Goal: Information Seeking & Learning: Learn about a topic

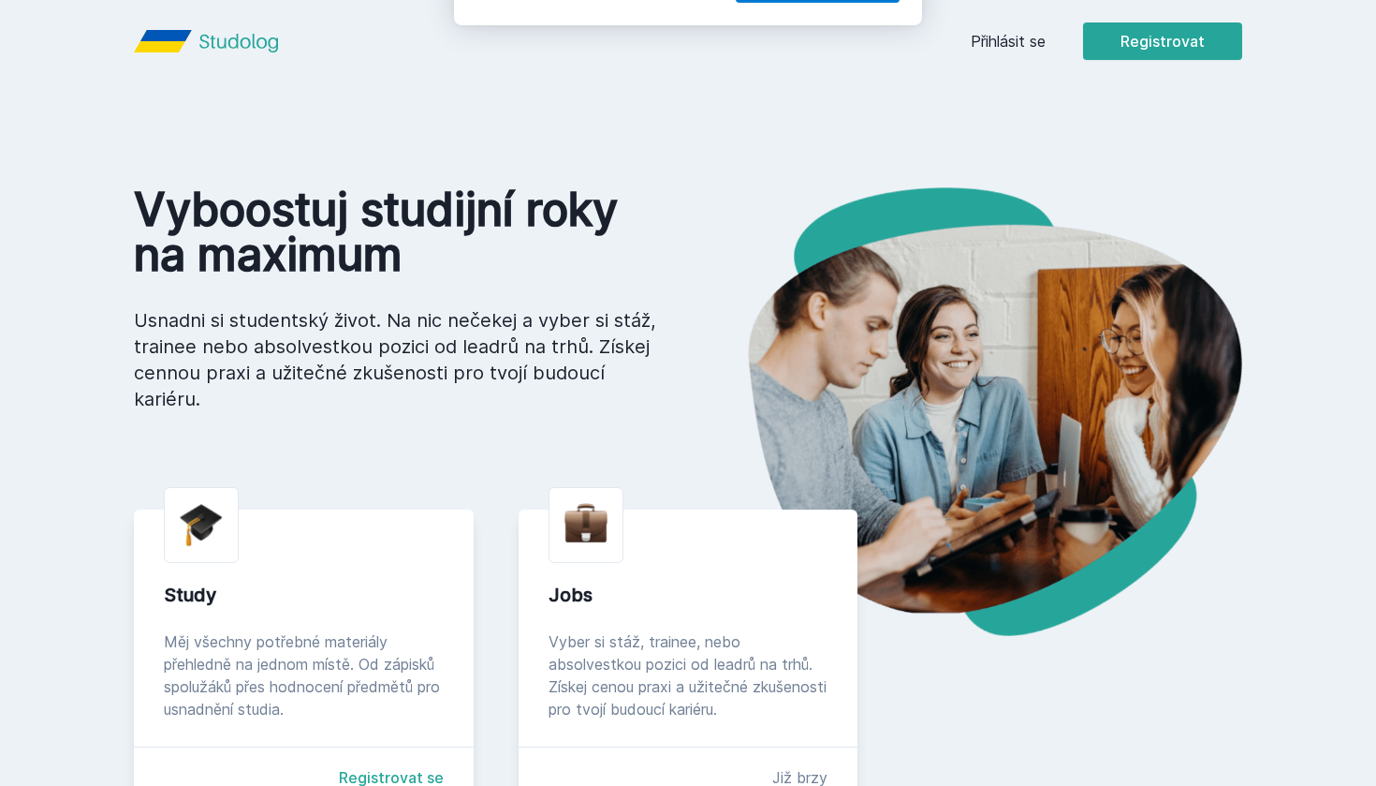
click at [706, 123] on button "Ne" at bounding box center [691, 120] width 67 height 47
click at [1024, 41] on link "Přihlásit se" at bounding box center [1008, 41] width 75 height 22
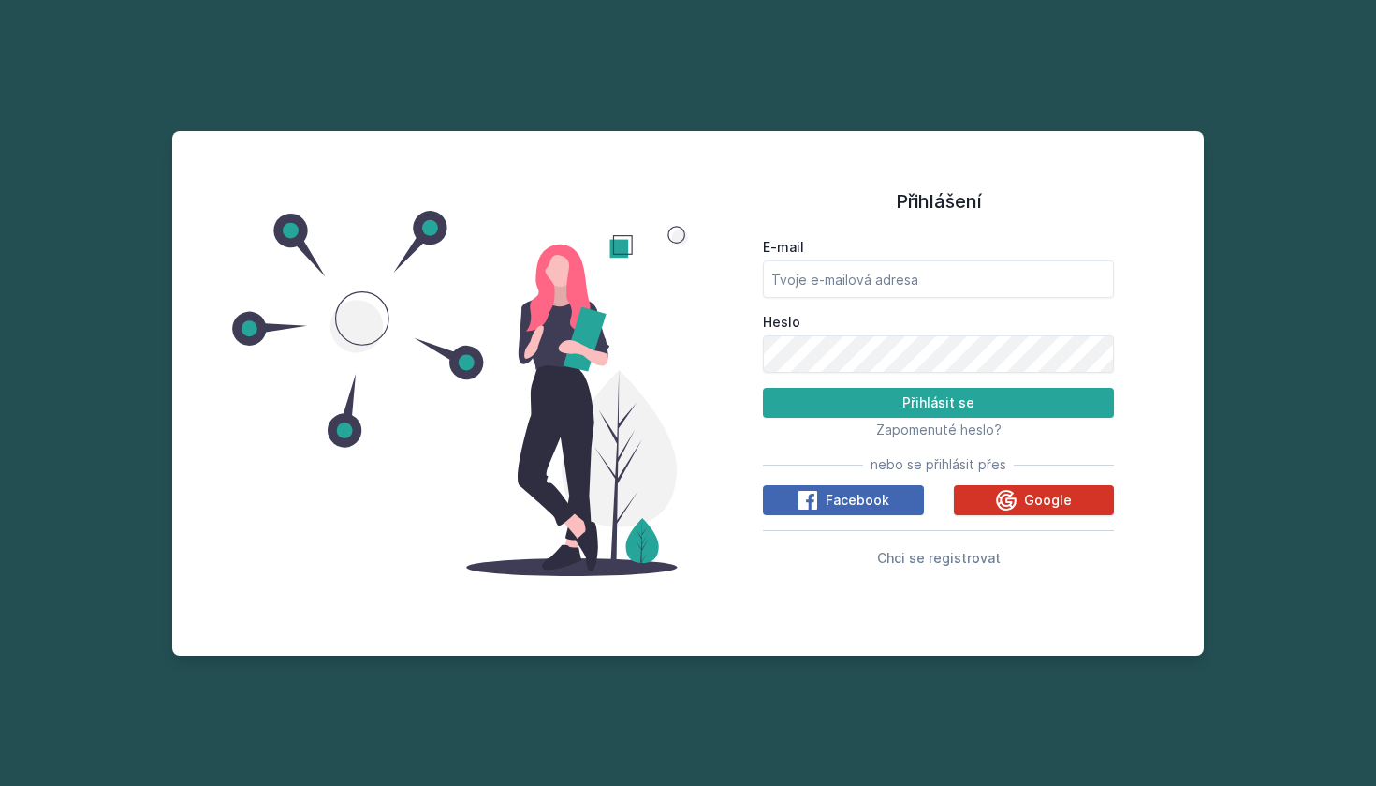
click at [1005, 508] on icon at bounding box center [1007, 500] width 21 height 21
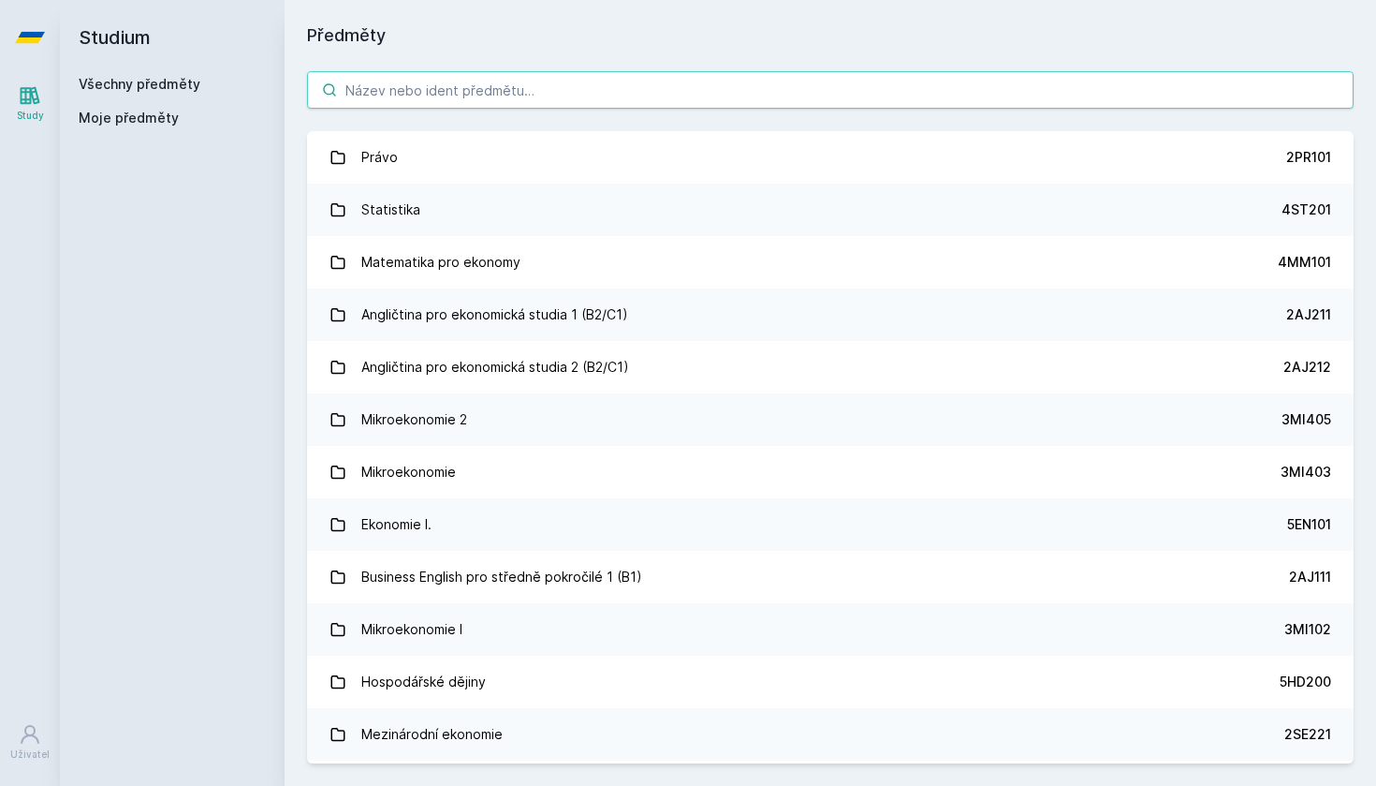
click at [808, 95] on input "search" at bounding box center [830, 89] width 1047 height 37
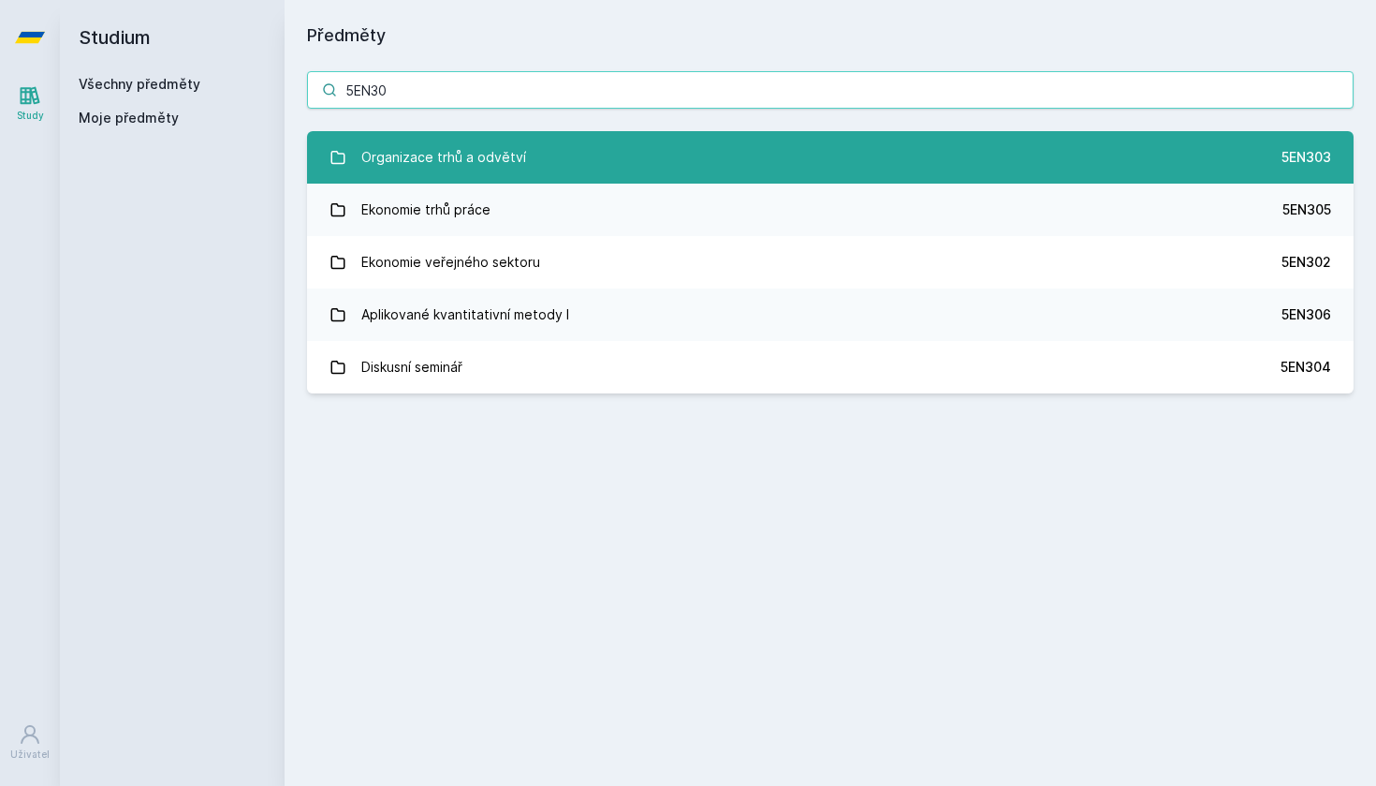
type input "5EN30"
click at [702, 159] on link "Organizace trhů a odvětví 5EN303" at bounding box center [830, 157] width 1047 height 52
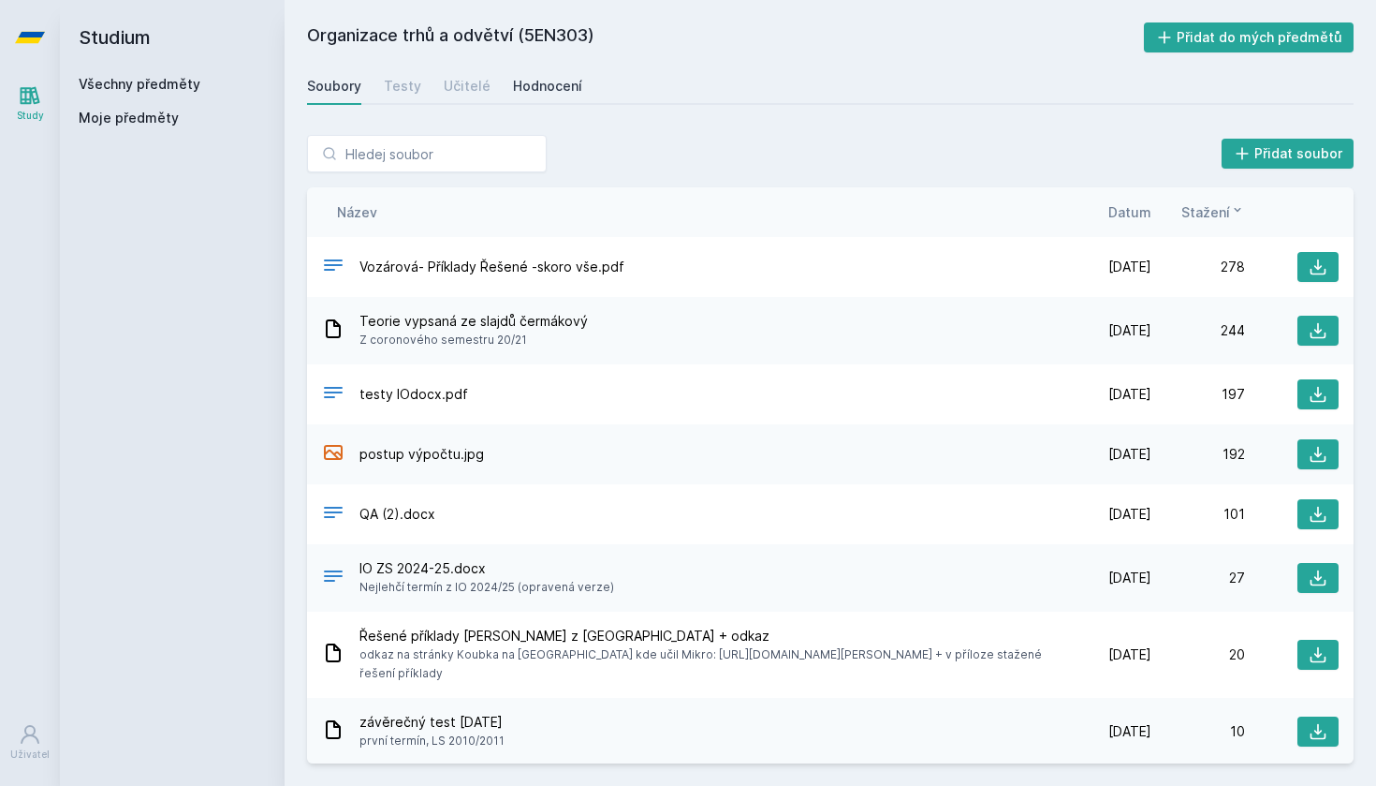
click at [558, 91] on div "Hodnocení" at bounding box center [547, 86] width 69 height 19
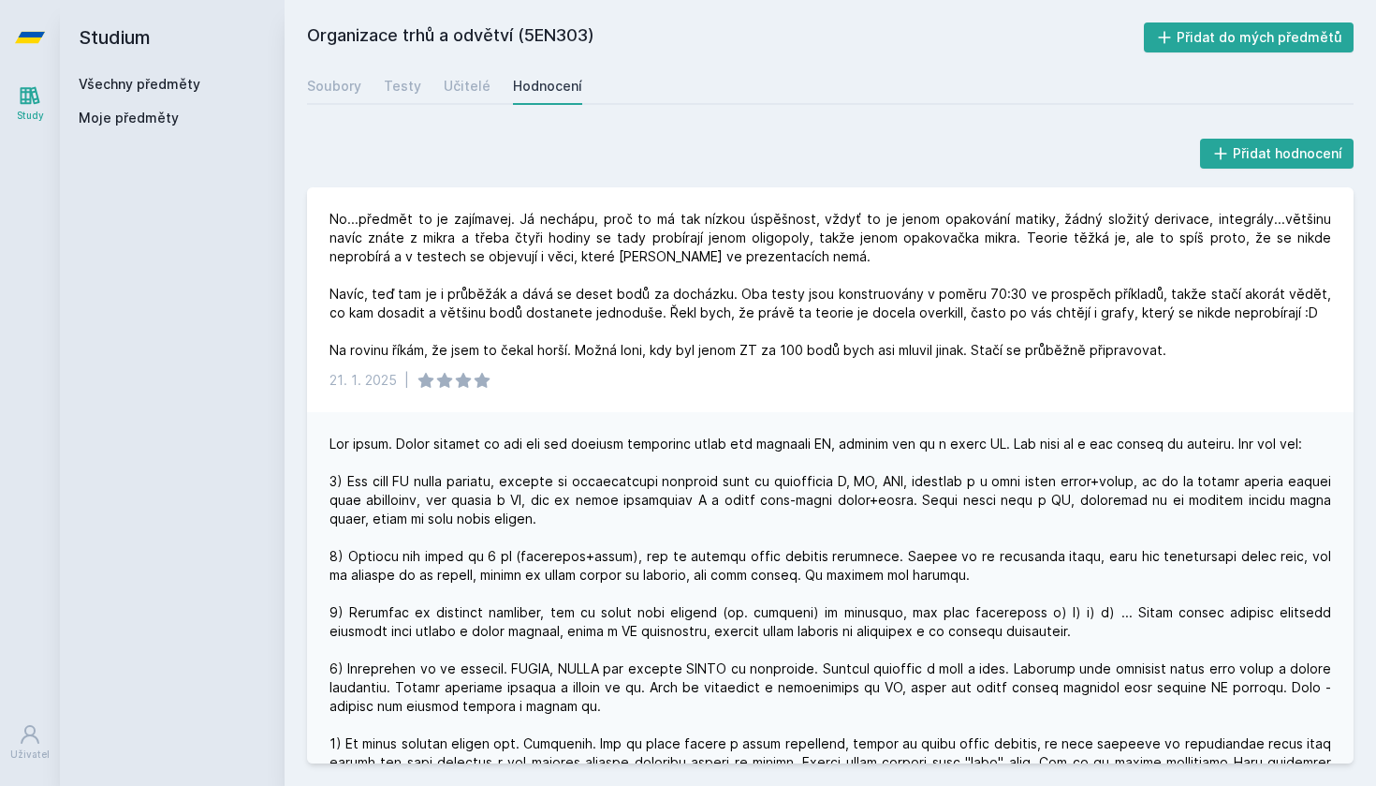
click at [1371, 309] on div "Přidat hodnocení No...předmět to je zajímavej. Já nechápu, proč to má tak nízko…" at bounding box center [831, 448] width 1092 height 673
click at [1330, 392] on div "No...předmět to je zajímavej. Já nechápu, proč to má tak nízkou úspěšnost, vždy…" at bounding box center [830, 299] width 1047 height 225
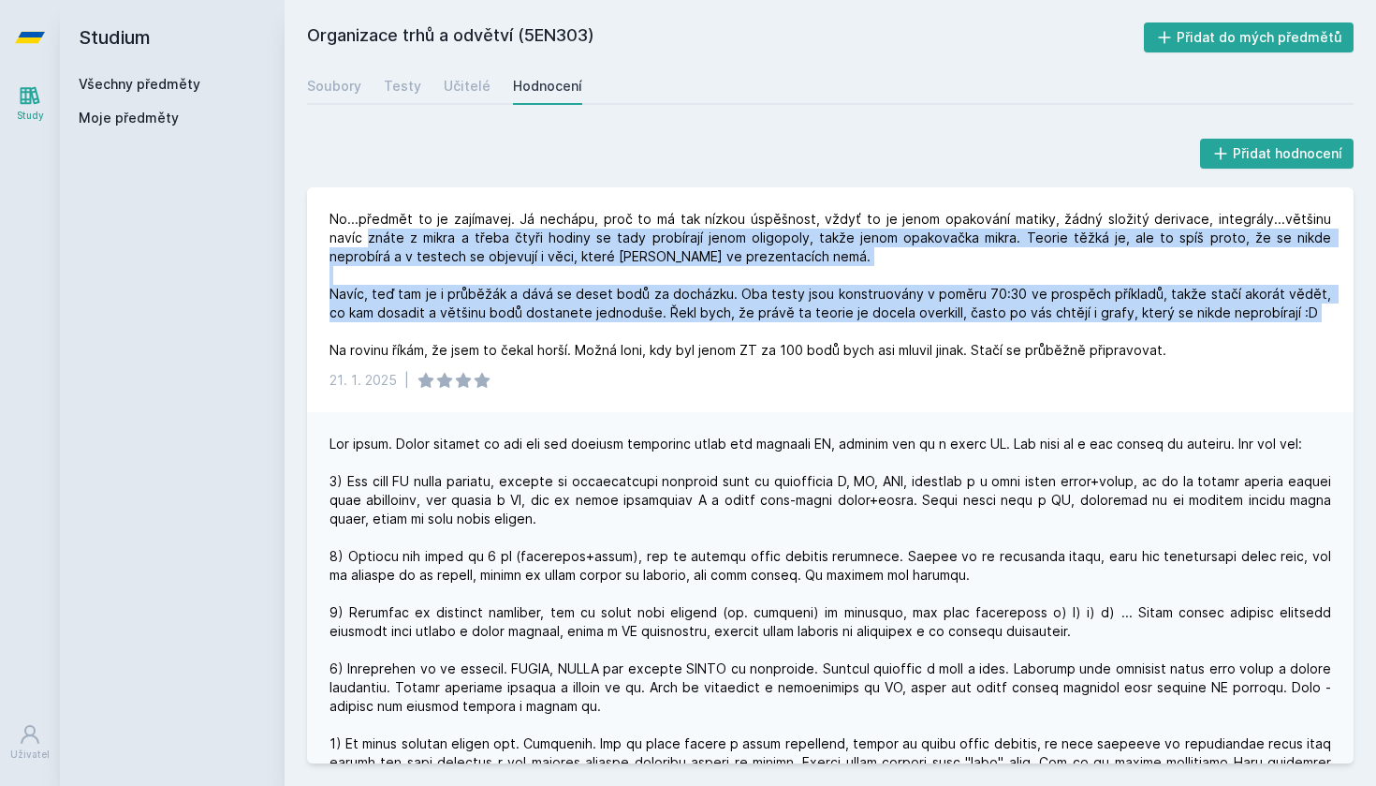
drag, startPoint x: 1367, startPoint y: 225, endPoint x: 1373, endPoint y: 312, distance: 87.3
click at [1373, 312] on div "Přidat hodnocení No...předmět to je zajímavej. Já nechápu, proč to má tak nízko…" at bounding box center [831, 448] width 1092 height 673
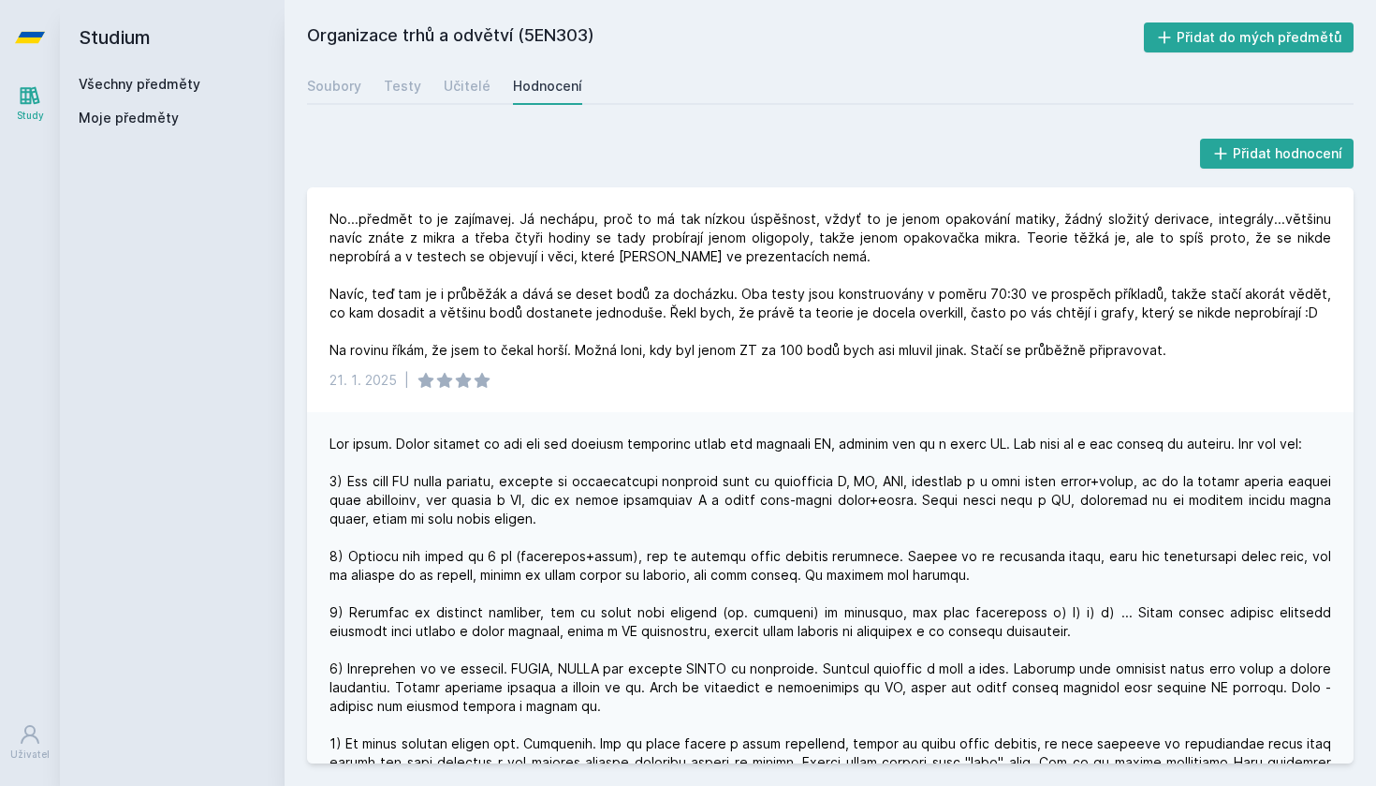
click at [1361, 431] on div "Přidat hodnocení No...předmět to je zajímavej. Já nechápu, proč to má tak nízko…" at bounding box center [831, 448] width 1092 height 673
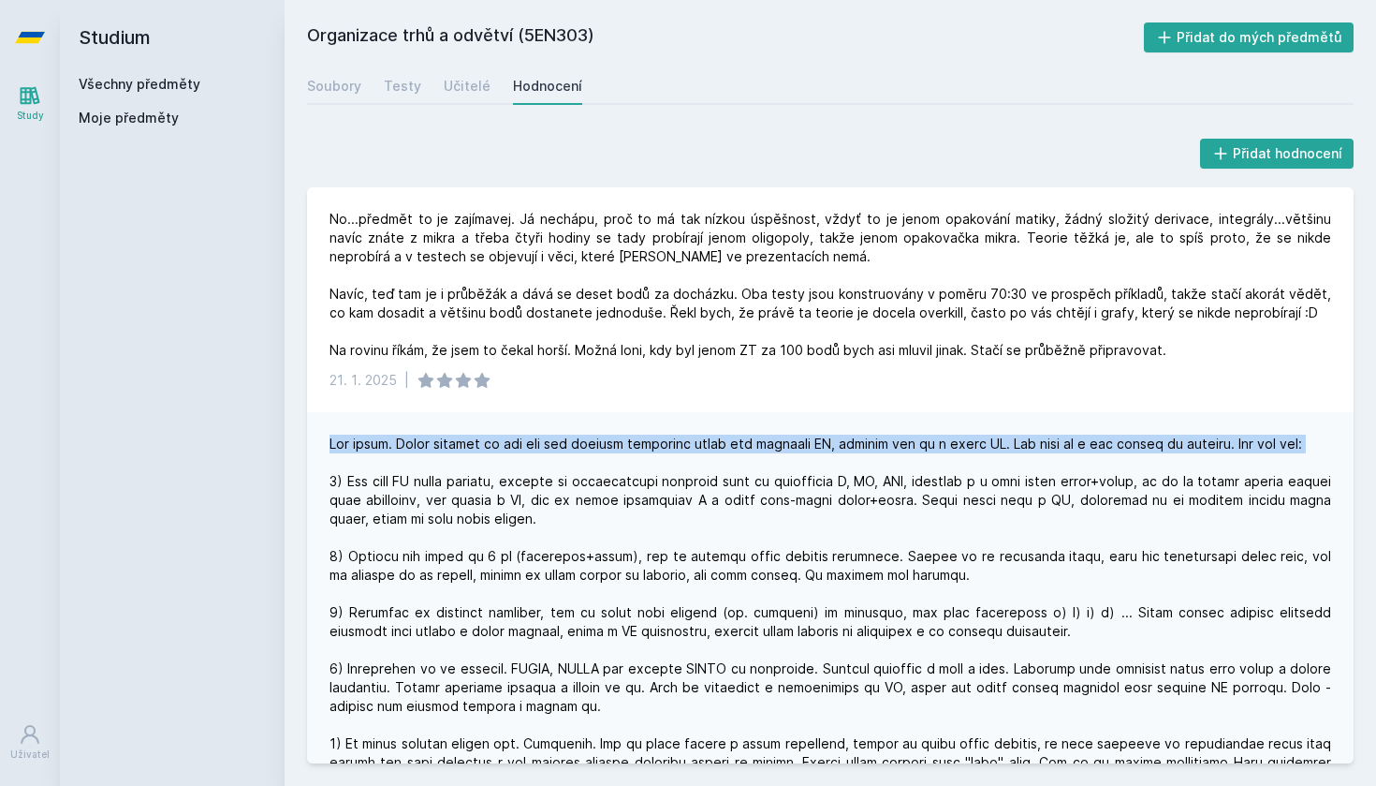
drag, startPoint x: 1346, startPoint y: 370, endPoint x: 1359, endPoint y: 456, distance: 87.1
click at [1359, 456] on div "Přidat hodnocení No...předmět to je zajímavej. Já nechápu, proč to má tak nízko…" at bounding box center [831, 448] width 1092 height 673
click at [480, 93] on div "Učitelé" at bounding box center [467, 86] width 47 height 19
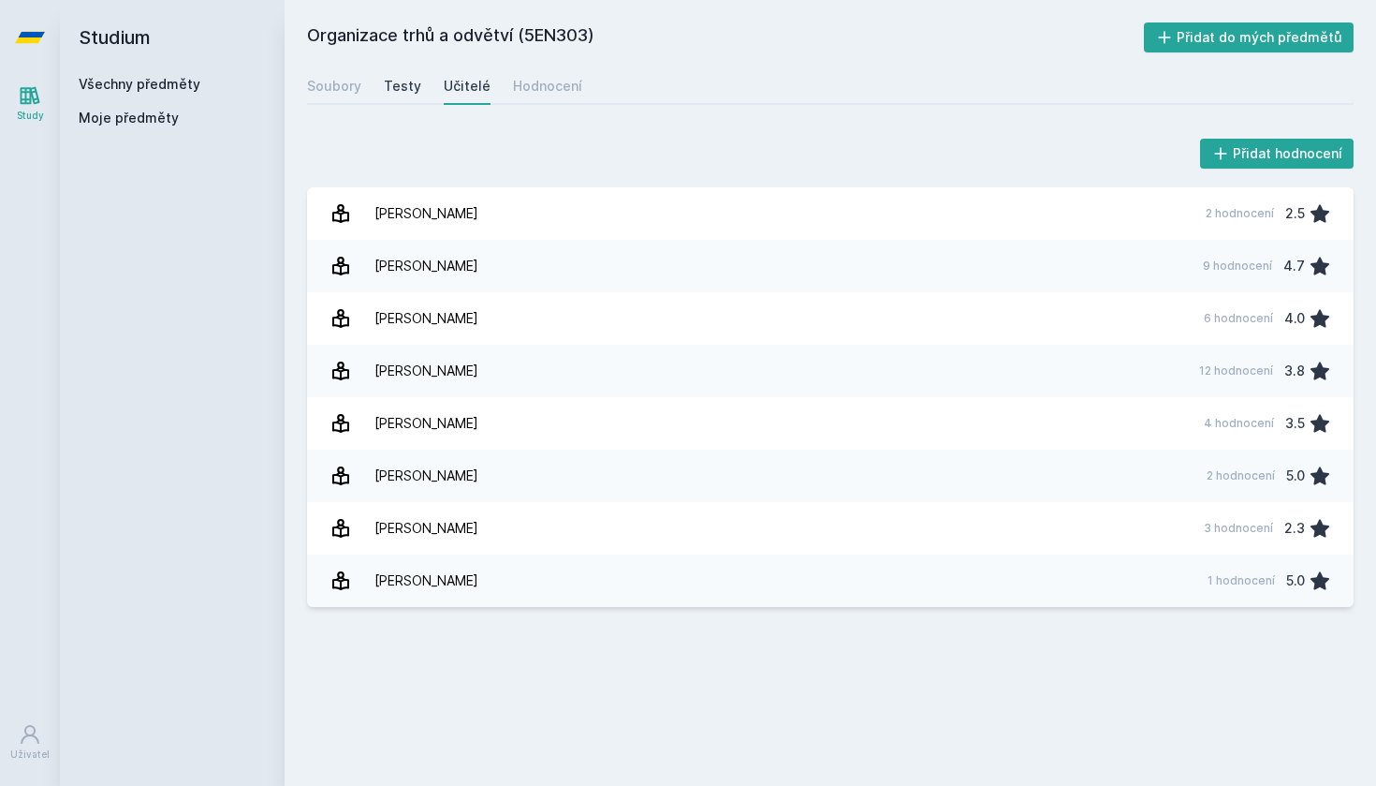
click at [413, 88] on div "Testy" at bounding box center [402, 86] width 37 height 19
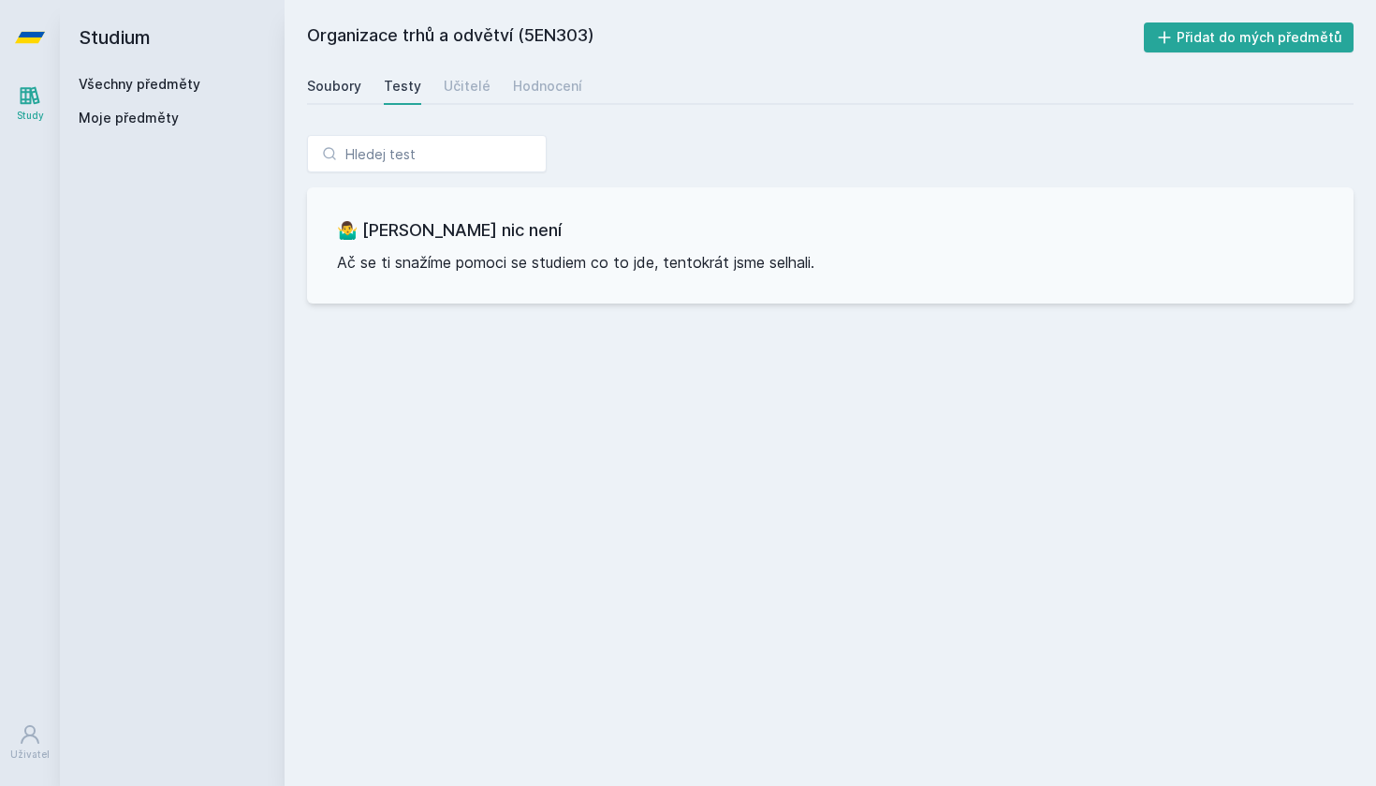
click at [350, 81] on div "Soubory" at bounding box center [334, 86] width 54 height 19
click at [157, 84] on link "Všechny předměty" at bounding box center [140, 84] width 122 height 16
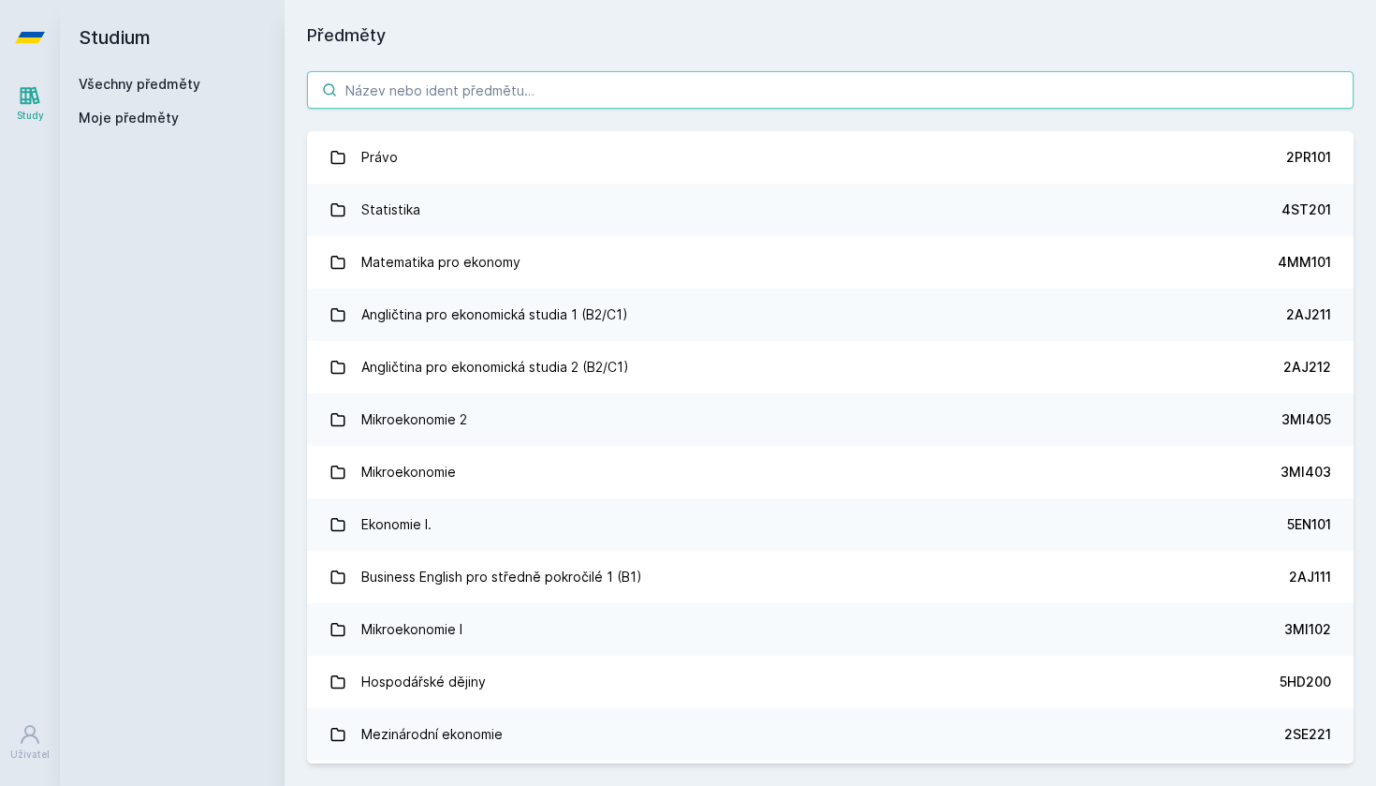
click at [829, 101] on input "search" at bounding box center [830, 89] width 1047 height 37
type input "V"
click at [933, 96] on input "search" at bounding box center [830, 89] width 1047 height 37
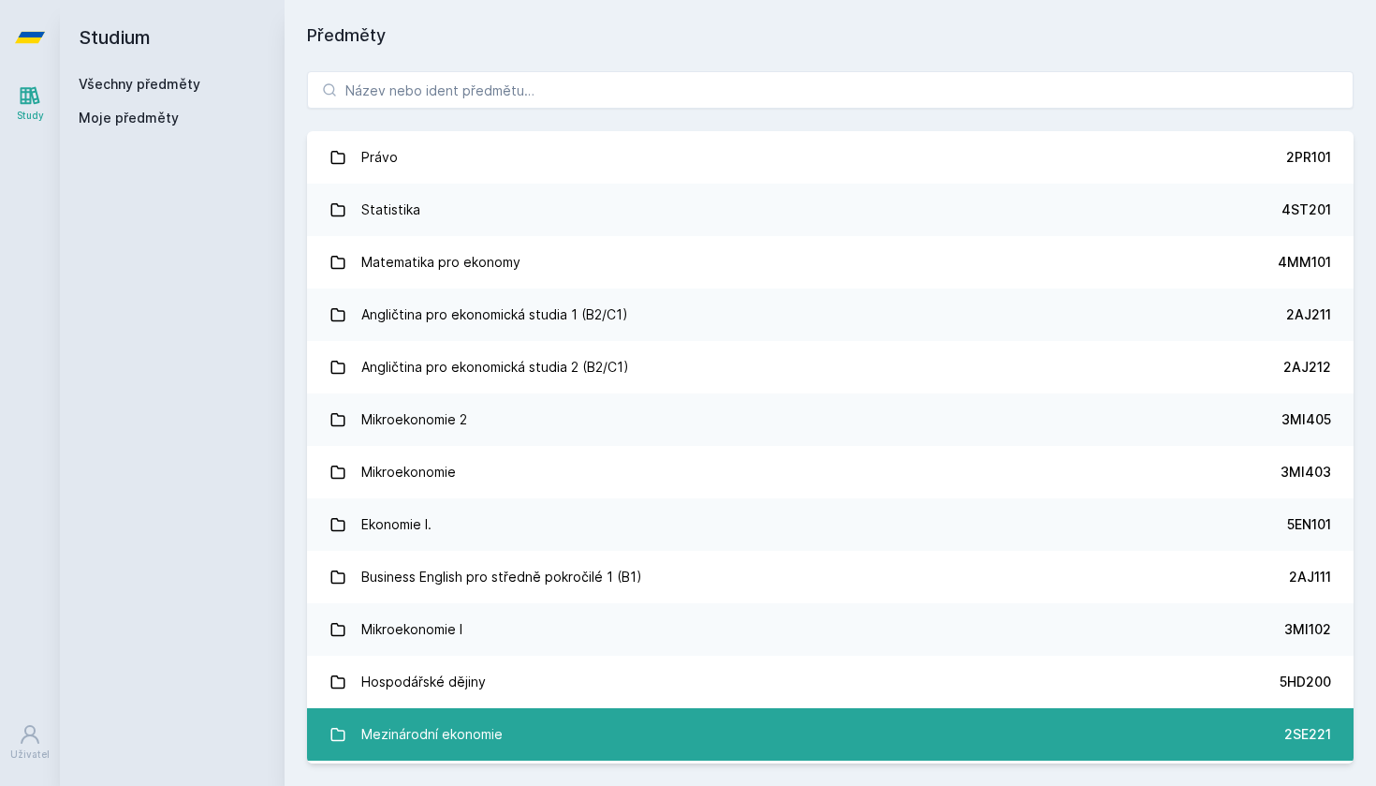
click at [464, 734] on div "Mezinárodní ekonomie" at bounding box center [431, 733] width 141 height 37
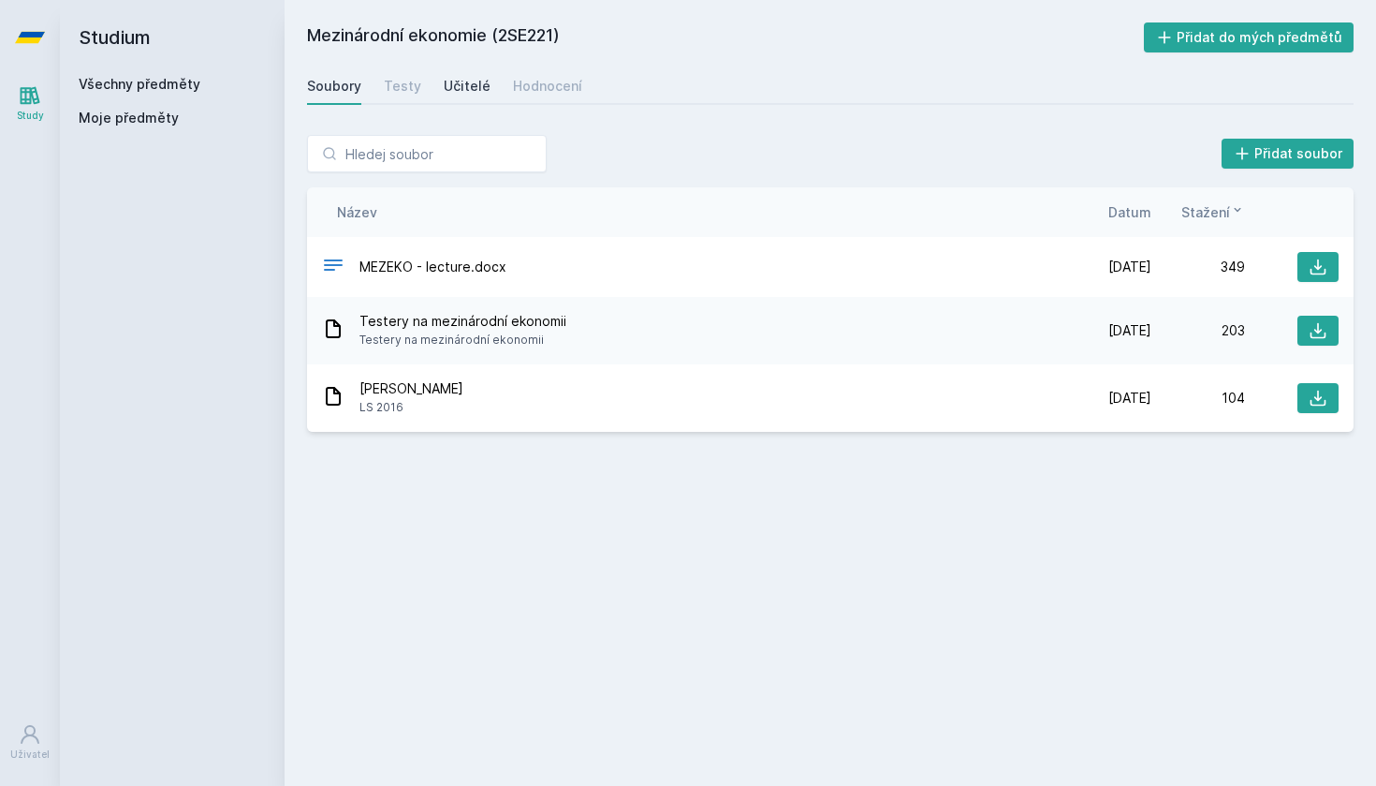
click at [473, 91] on div "Učitelé" at bounding box center [467, 86] width 47 height 19
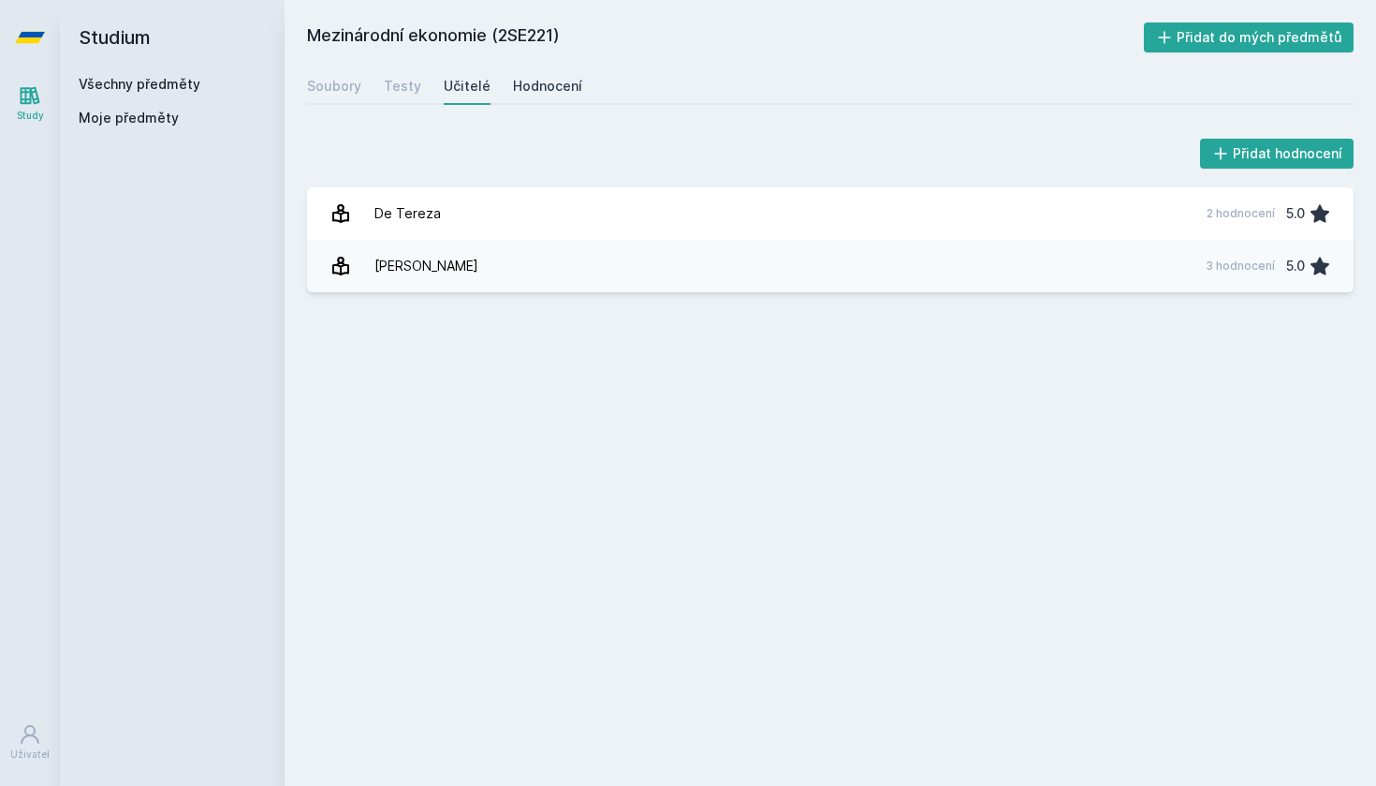
click at [547, 84] on div "Hodnocení" at bounding box center [547, 86] width 69 height 19
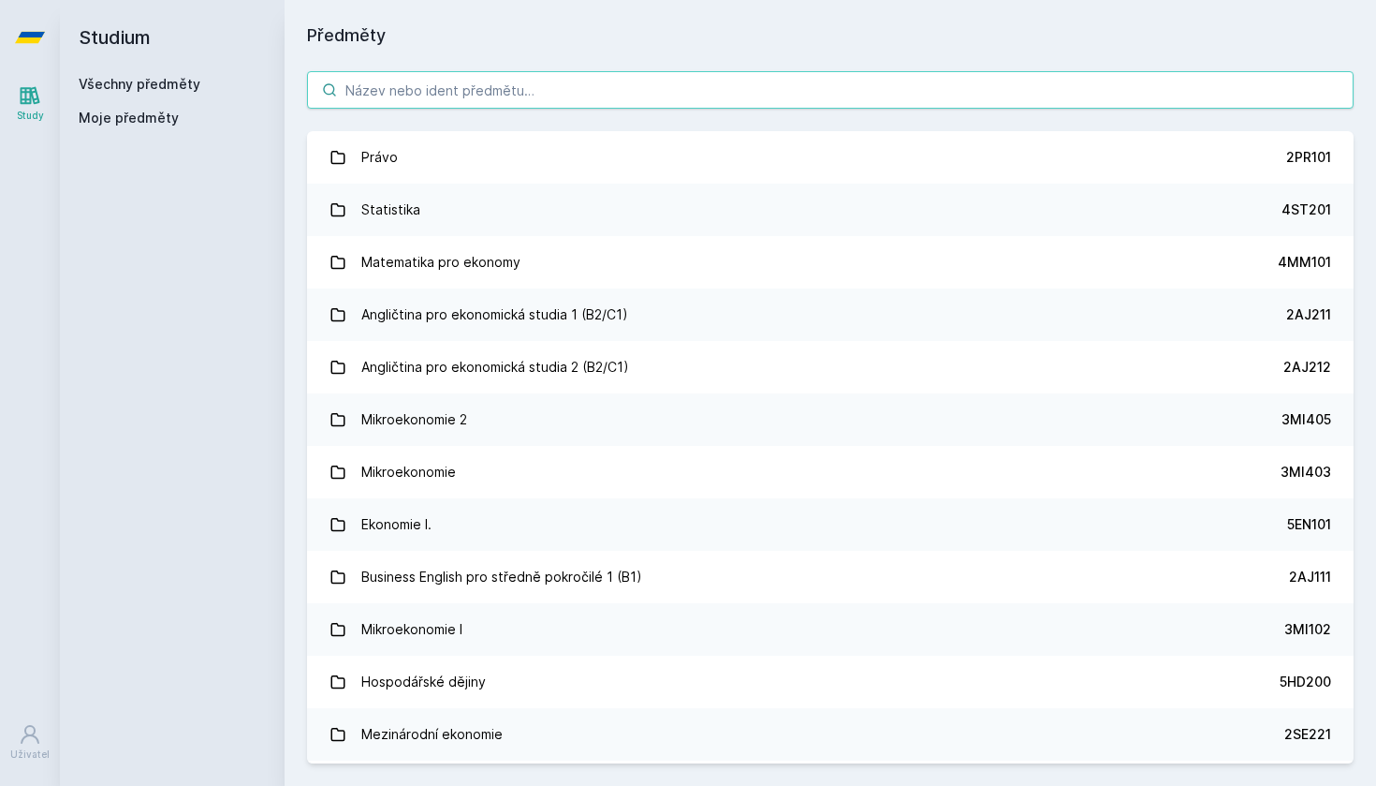
click at [493, 93] on input "search" at bounding box center [830, 89] width 1047 height 37
type input "ě"
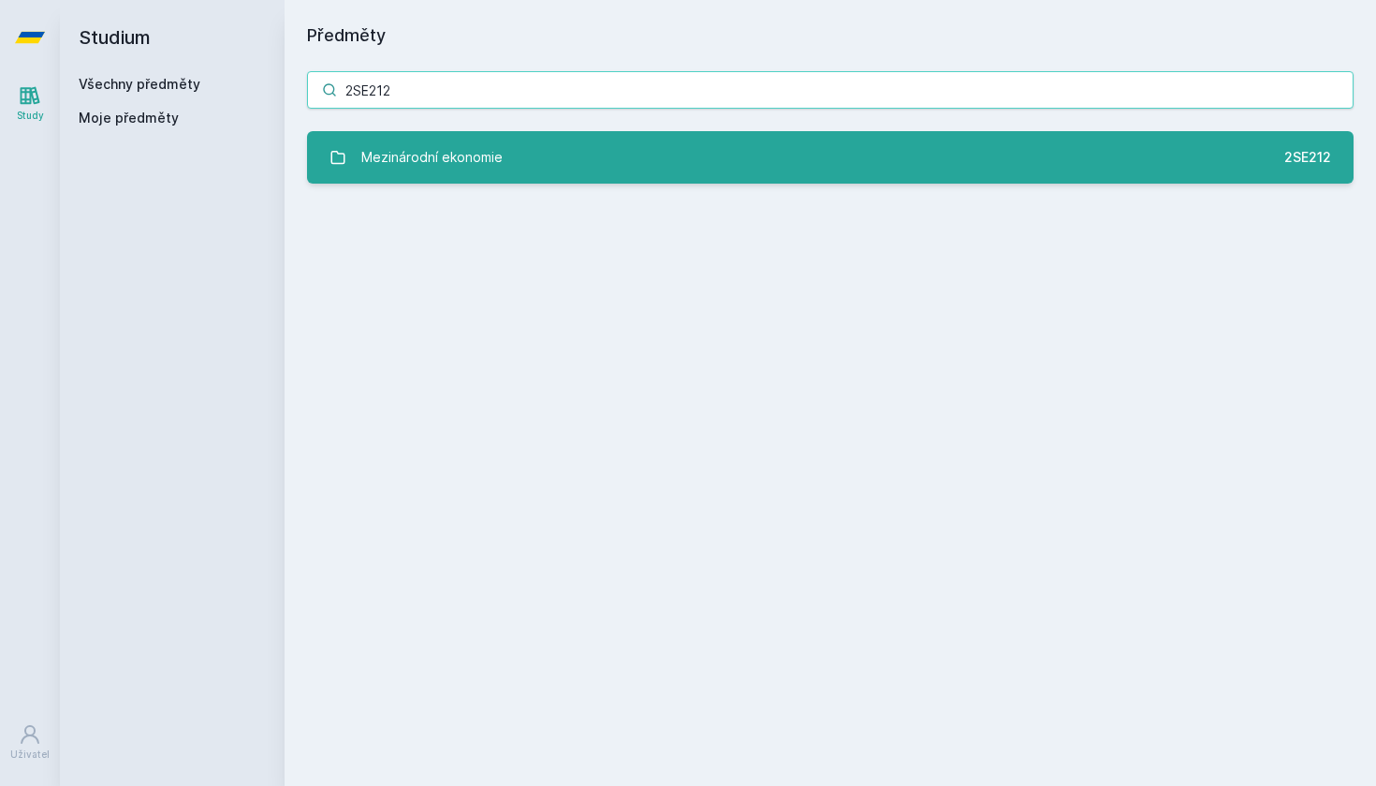
type input "2SE212"
click at [373, 152] on div "Mezinárodní ekonomie" at bounding box center [431, 157] width 141 height 37
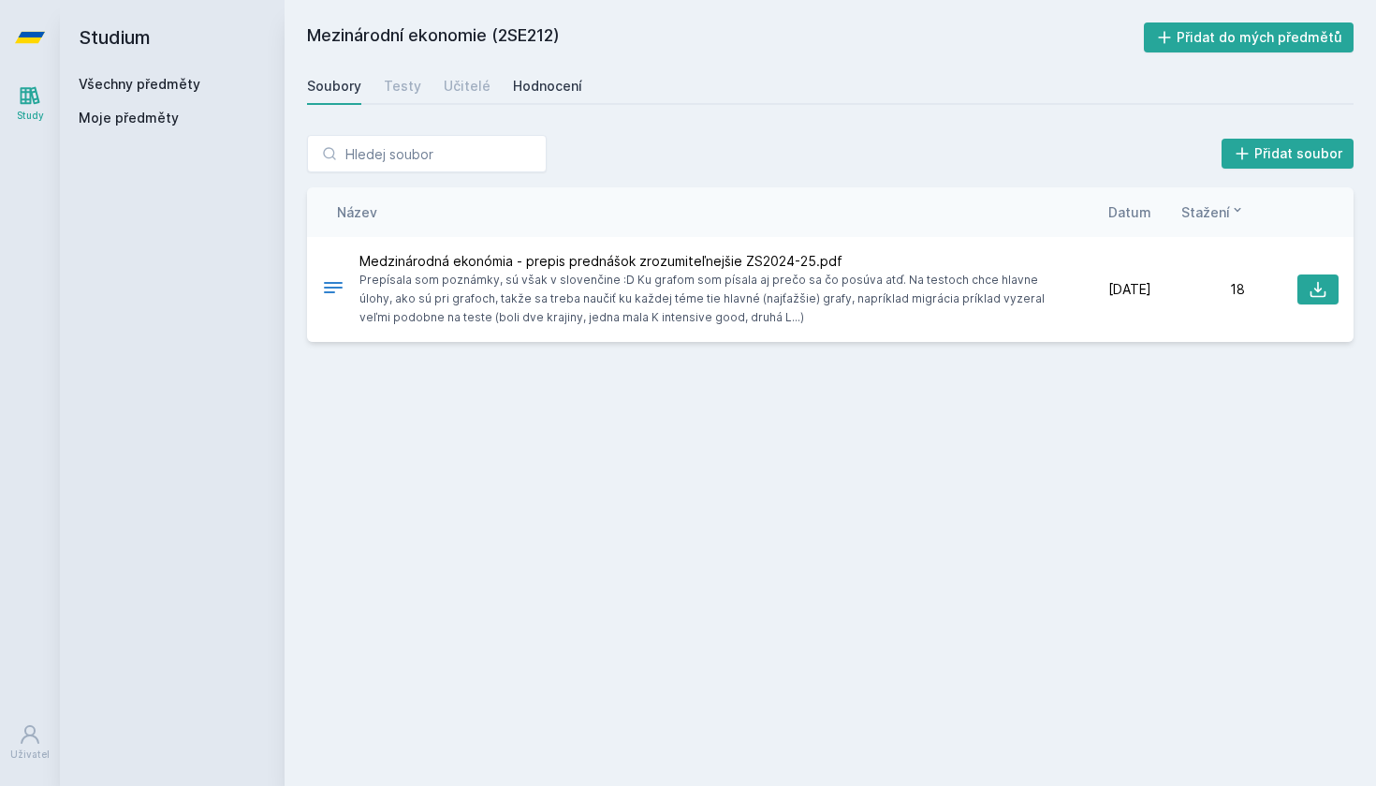
click at [528, 93] on div "Hodnocení" at bounding box center [547, 86] width 69 height 19
